Goal: Task Accomplishment & Management: Manage account settings

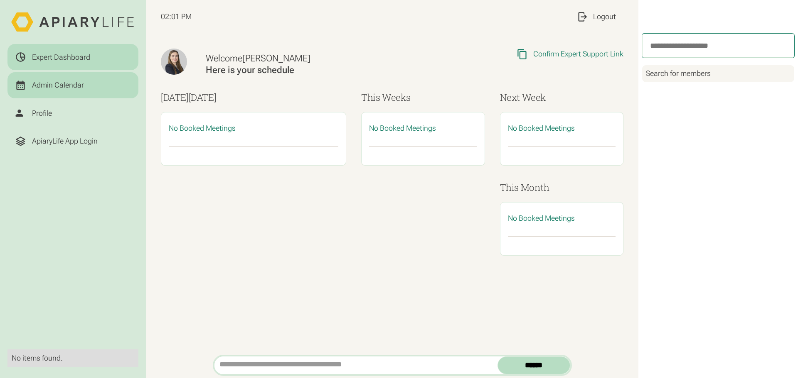
click at [97, 85] on div "Admin Calendar" at bounding box center [73, 85] width 116 height 11
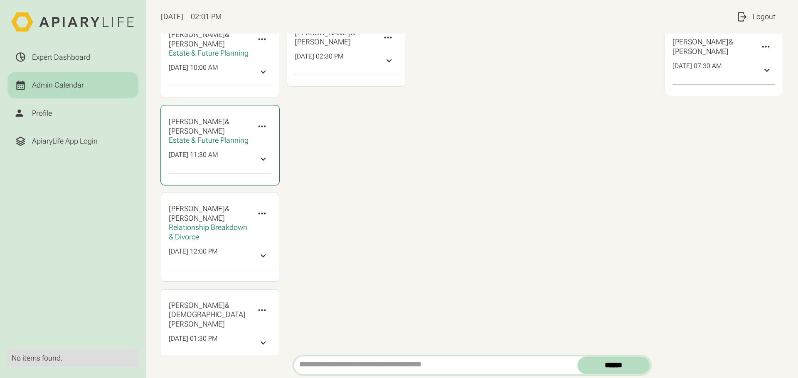
scroll to position [166, 0]
click at [578, 140] on div "[DATE] [PERSON_NAME] & ‍ [PERSON_NAME] Invite Expert Cancel Meeting Invite Othe…" at bounding box center [597, 146] width 118 height 475
